Goal: Information Seeking & Learning: Learn about a topic

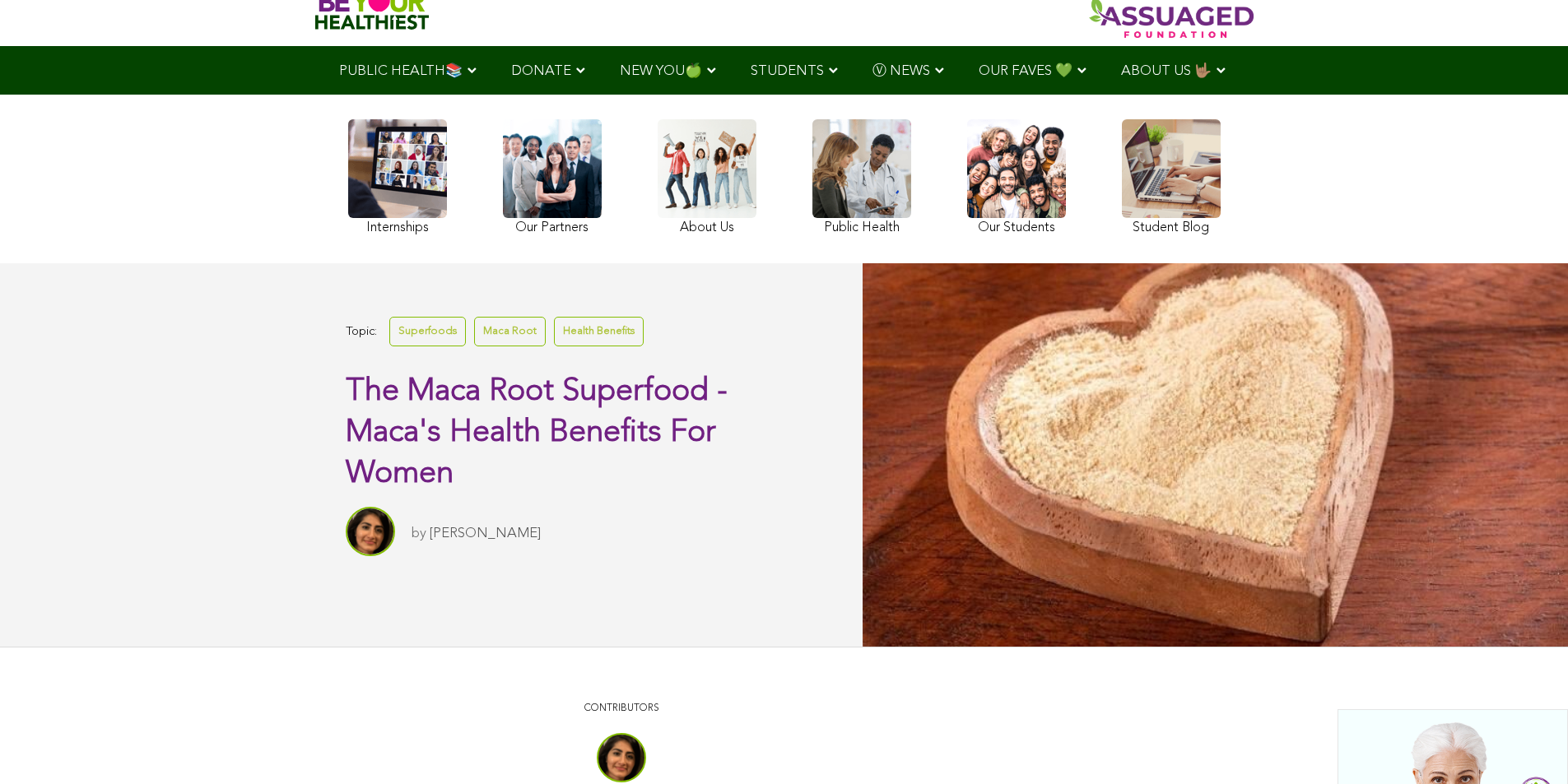
scroll to position [247, 0]
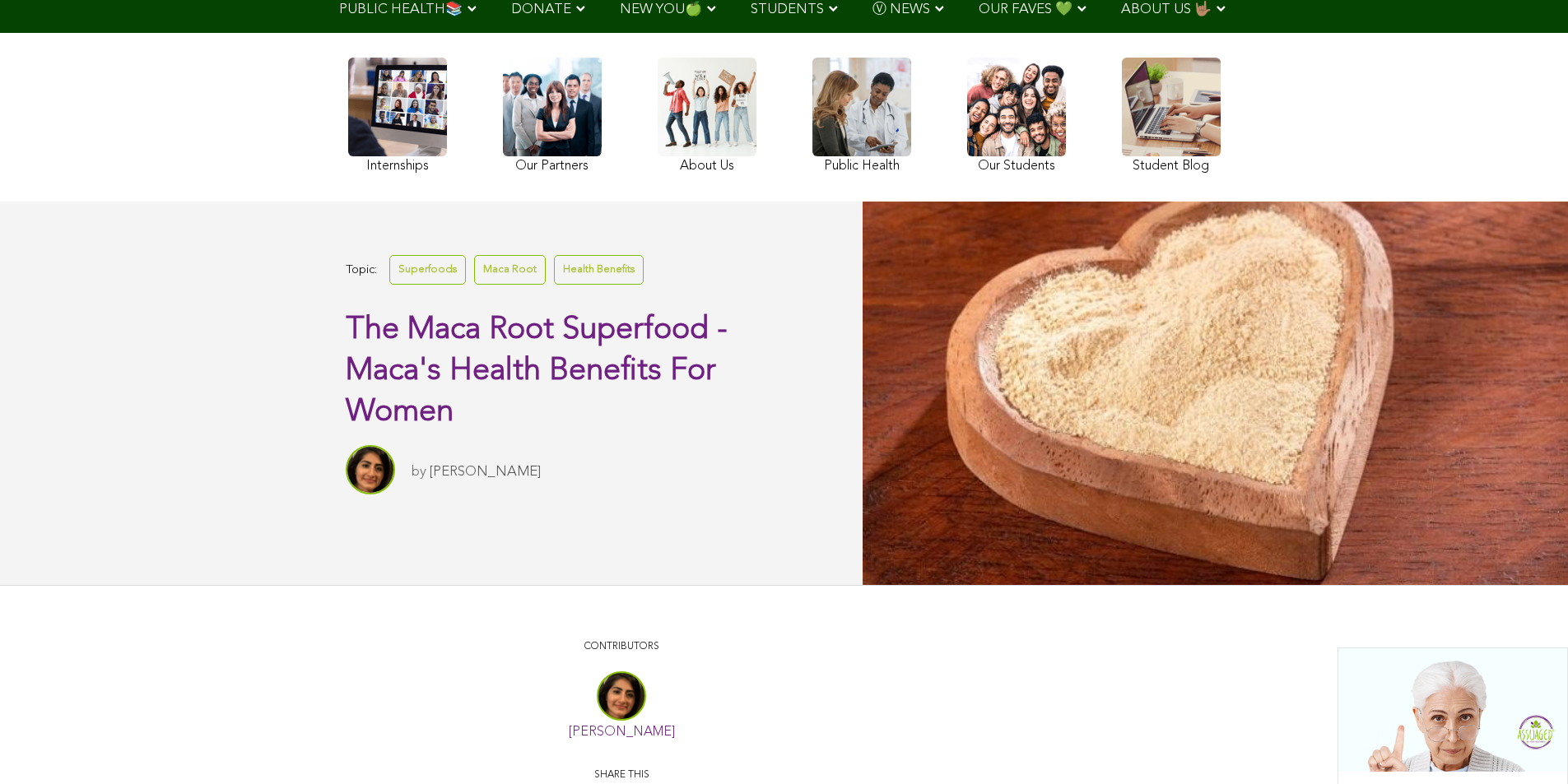
click at [554, 284] on link "Health Benefits" at bounding box center [599, 269] width 90 height 29
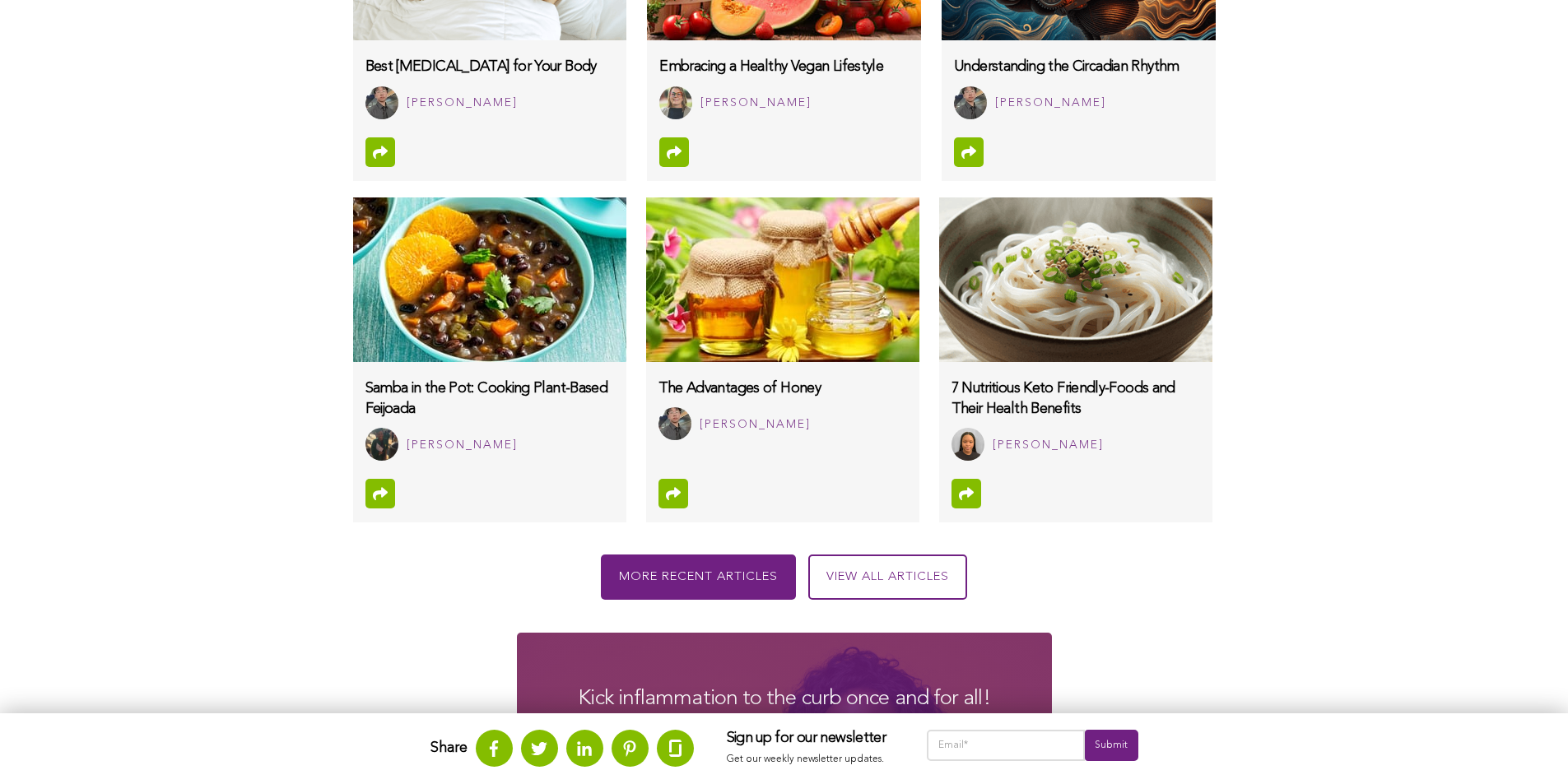
scroll to position [1149, 0]
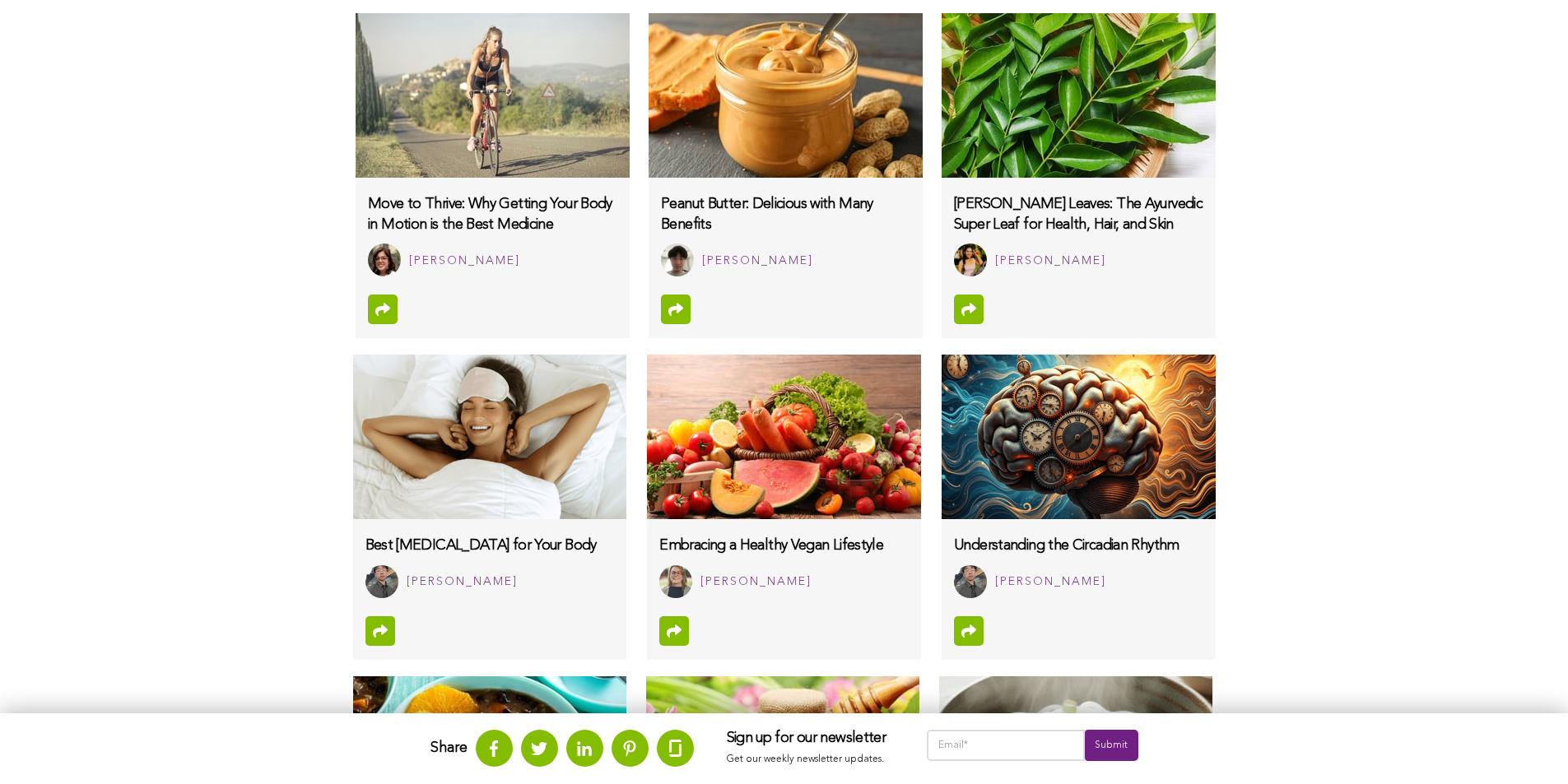
click at [368, 212] on h3 "Move to Thrive: Why Getting Your Body in Motion is the Best Medicine" at bounding box center [491, 214] width 248 height 41
